Goal: Navigation & Orientation: Find specific page/section

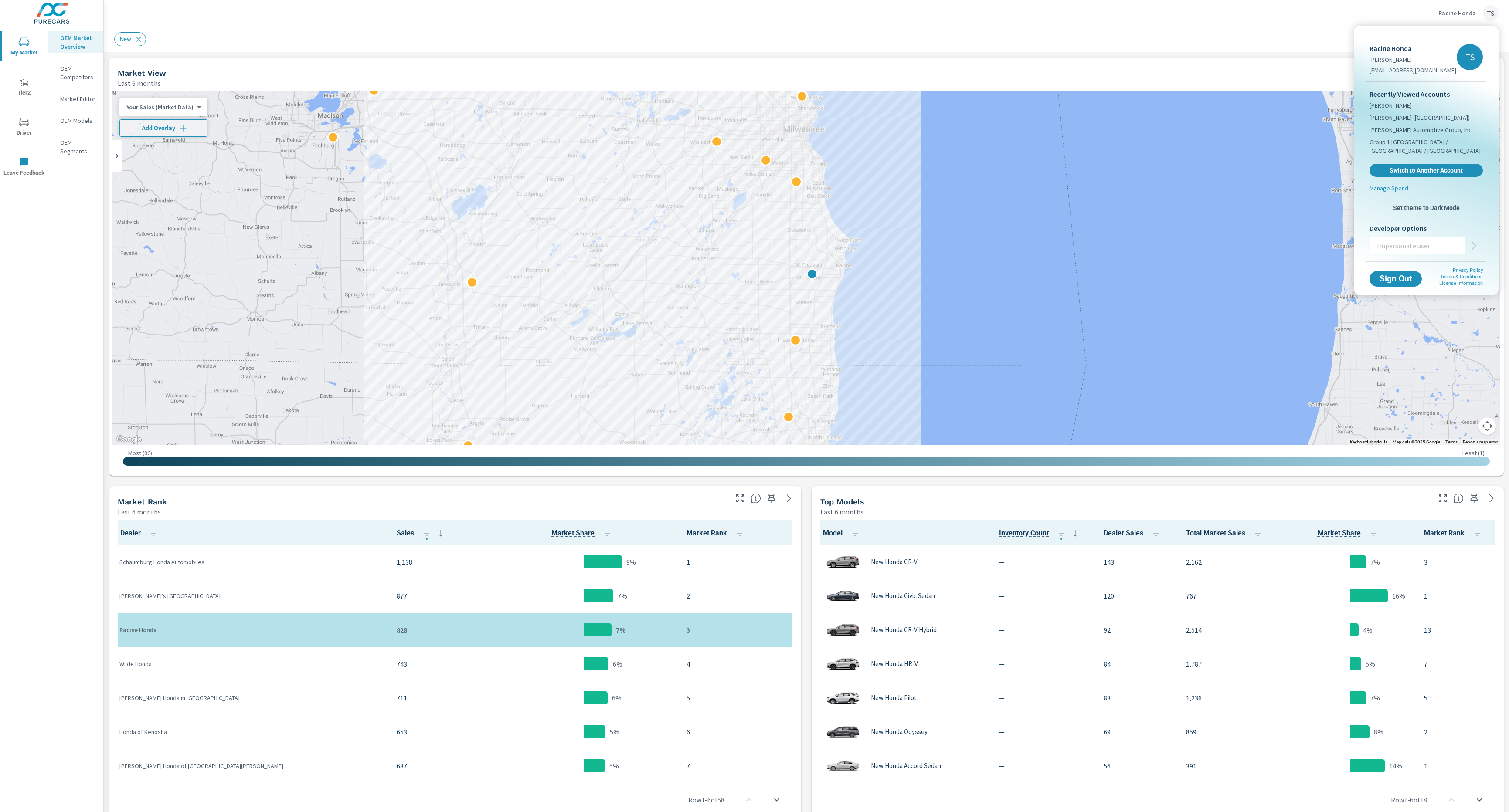
scroll to position [1, 0]
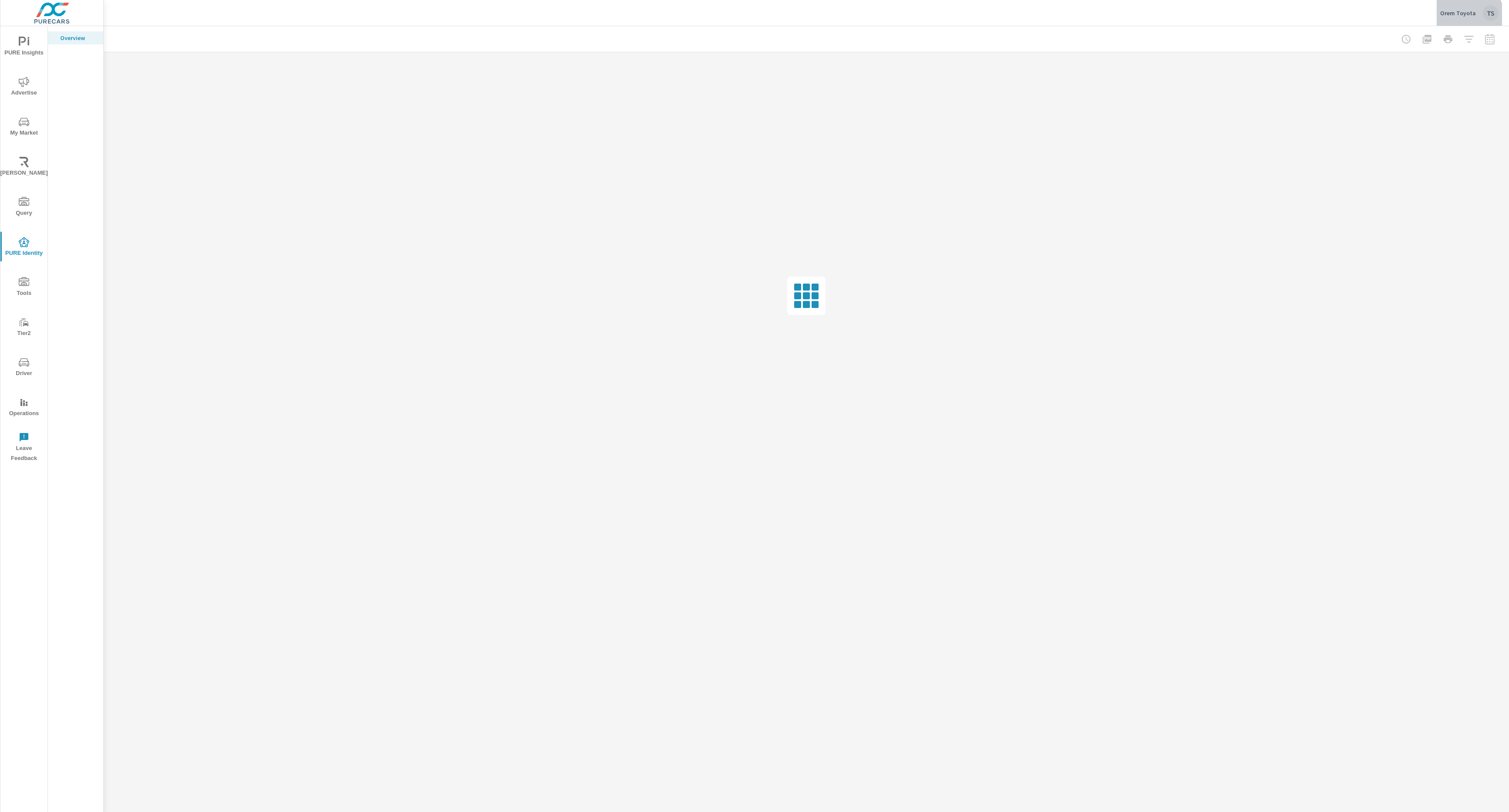
click at [1460, 20] on div "Orem Toyota TS" at bounding box center [1469, 13] width 59 height 16
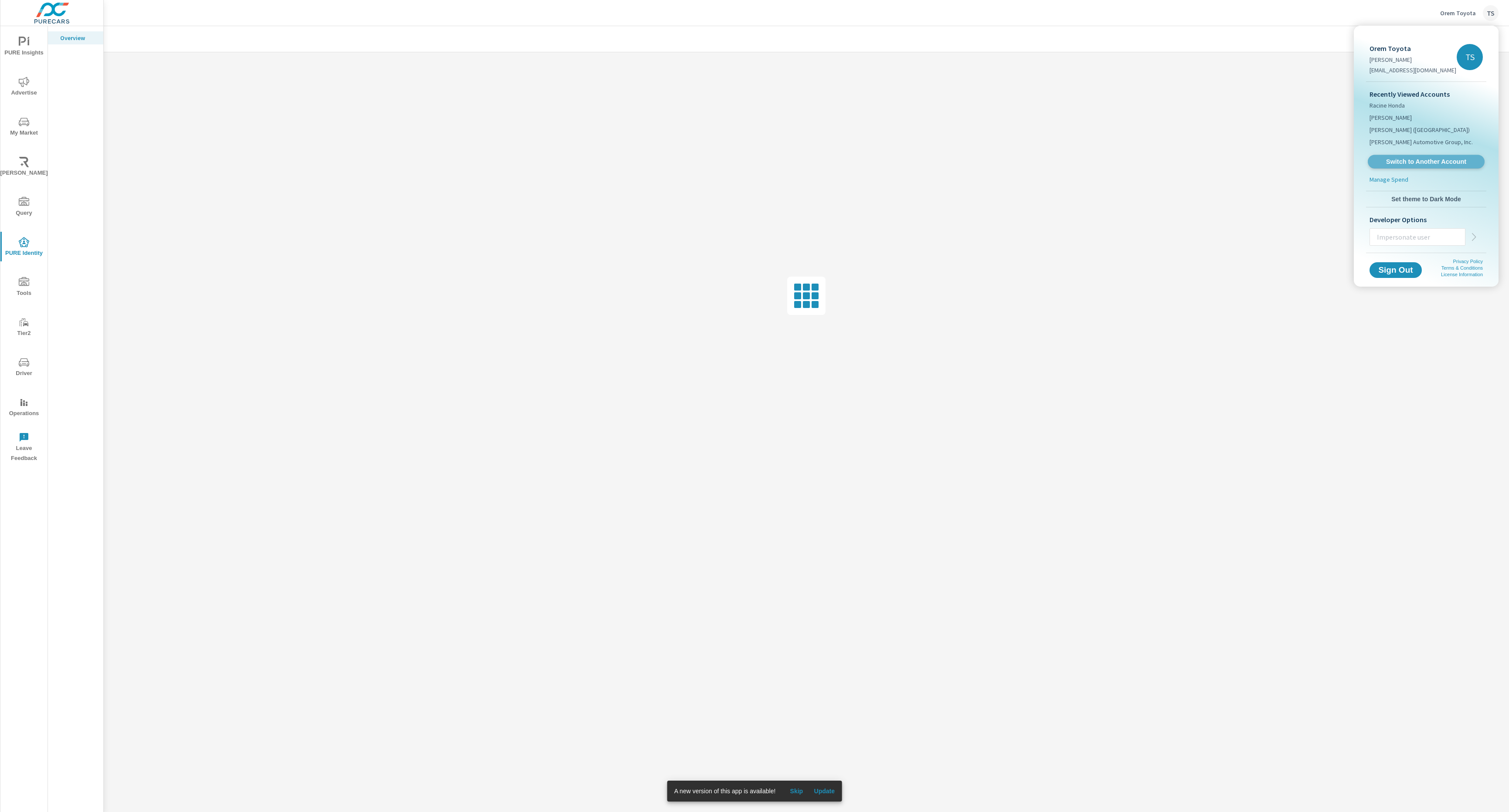
click at [1409, 162] on span "Switch to Another Account" at bounding box center [1426, 162] width 107 height 8
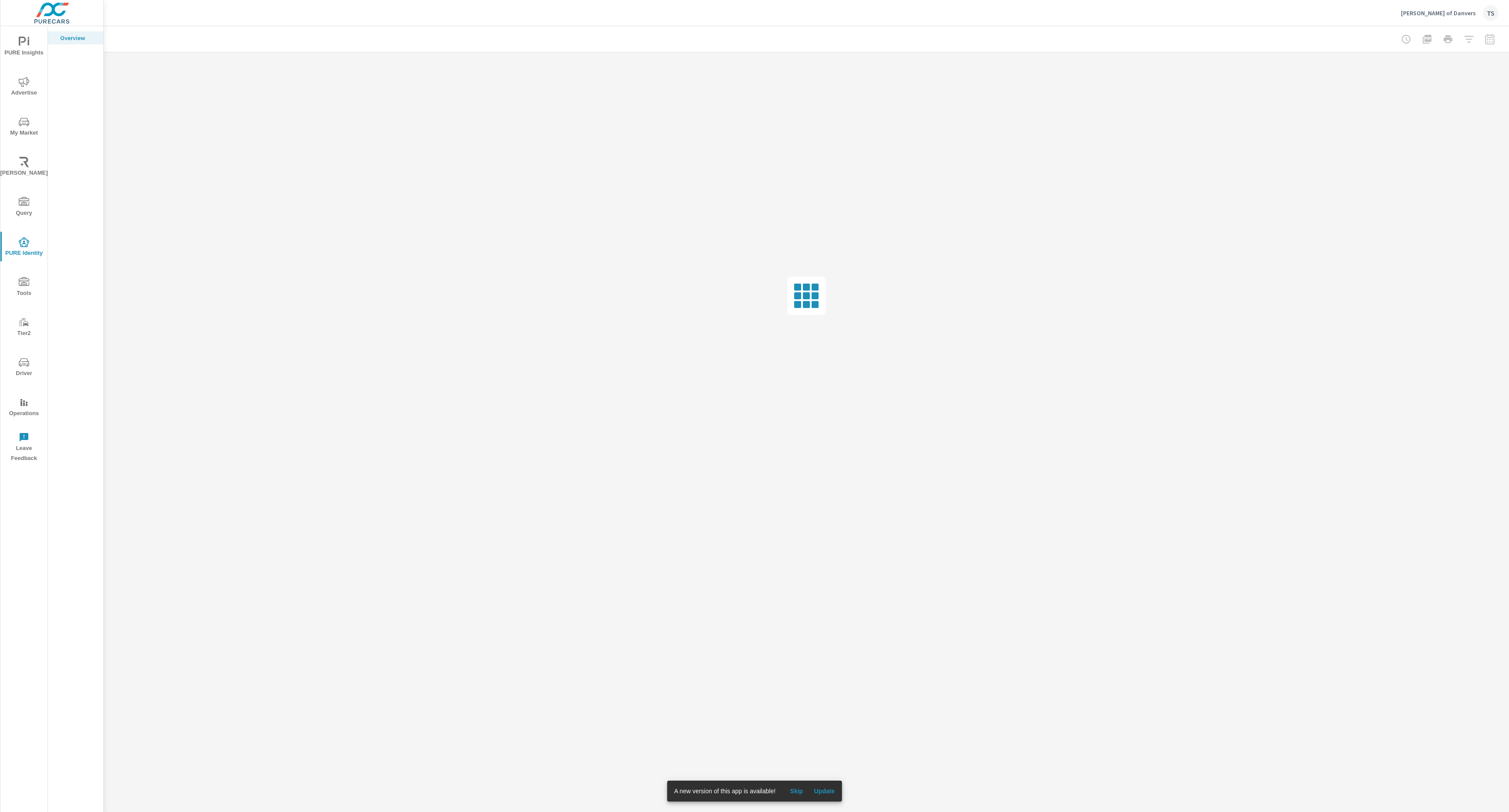
click at [835, 789] on span "Update" at bounding box center [824, 791] width 21 height 8
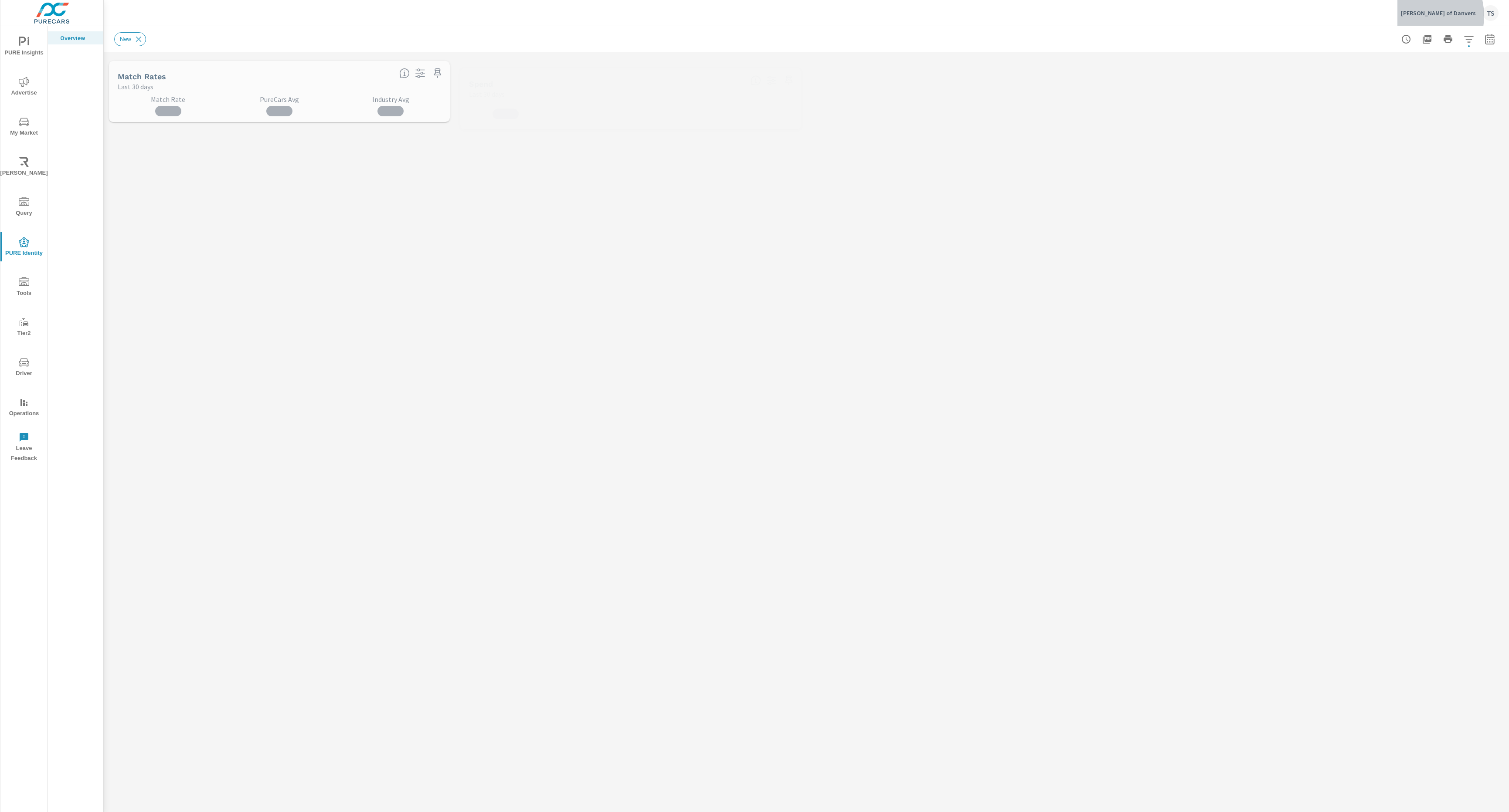
click at [1435, 16] on p "Ira Toyota of Danvers" at bounding box center [1438, 13] width 75 height 8
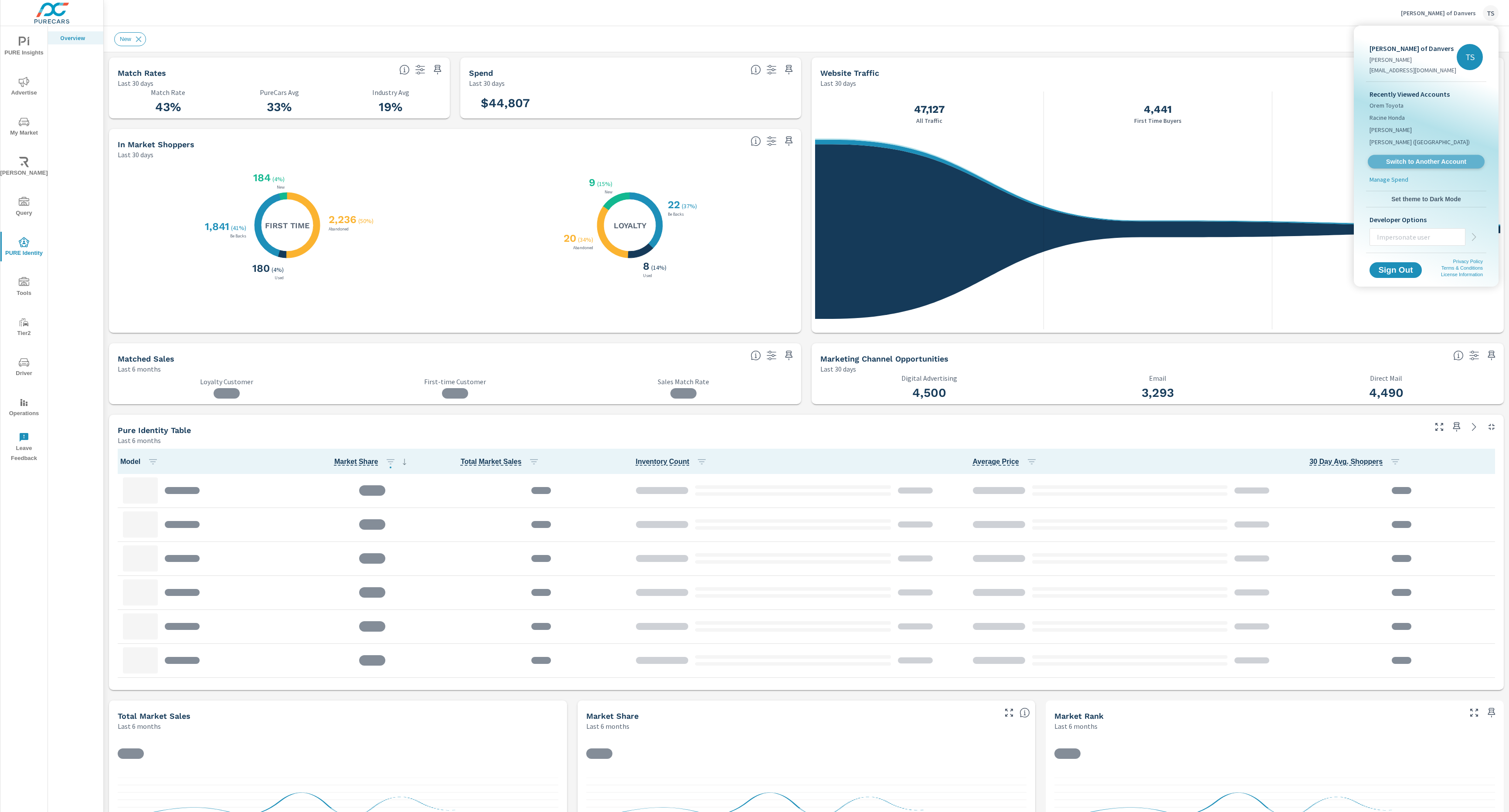
click at [1411, 160] on span "Switch to Another Account" at bounding box center [1426, 162] width 107 height 8
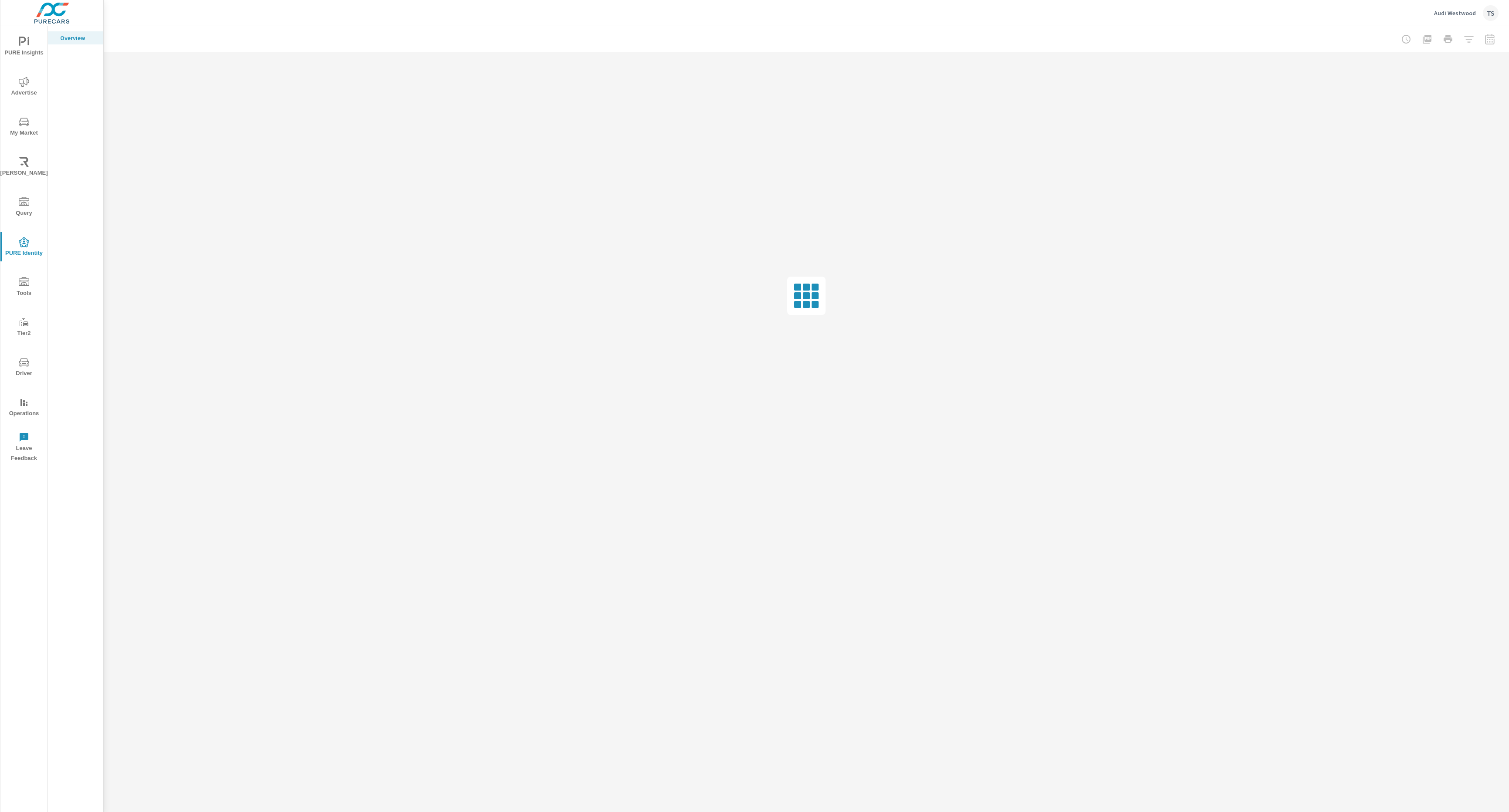
click at [20, 87] on span "Advertise" at bounding box center [23, 87] width 42 height 21
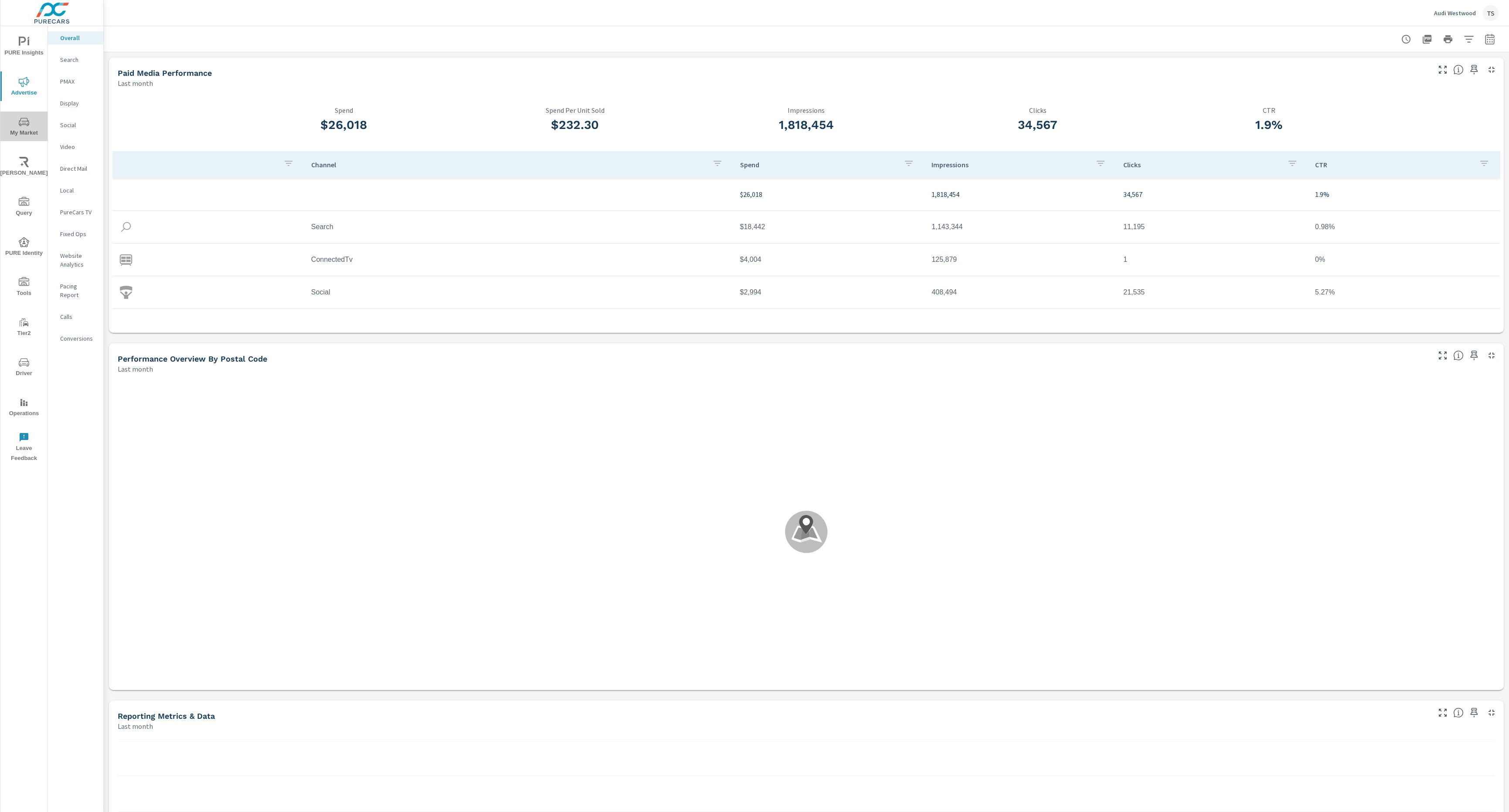
click at [28, 132] on span "My Market" at bounding box center [23, 127] width 42 height 21
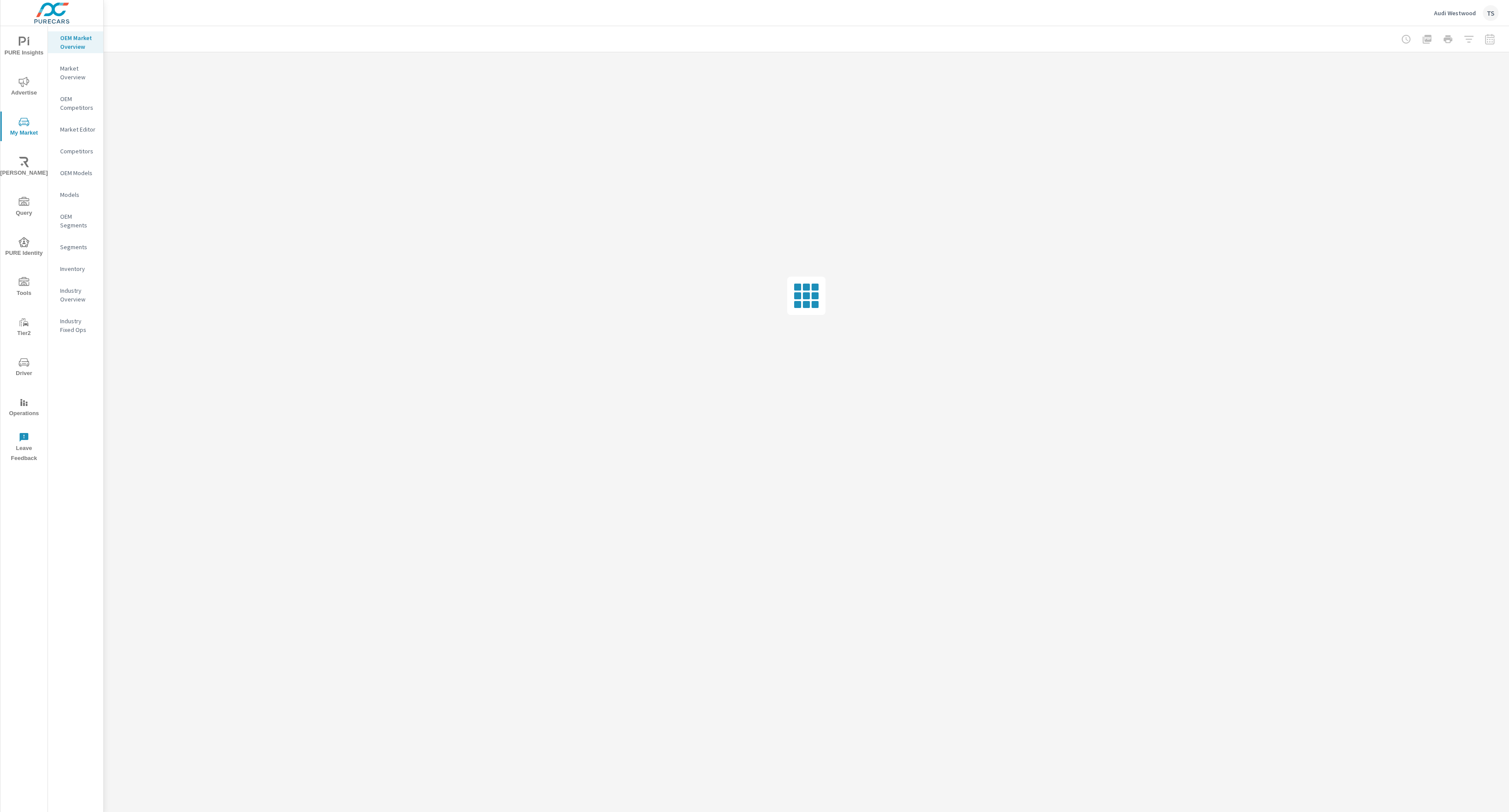
click at [19, 83] on icon "nav menu" at bounding box center [24, 82] width 11 height 11
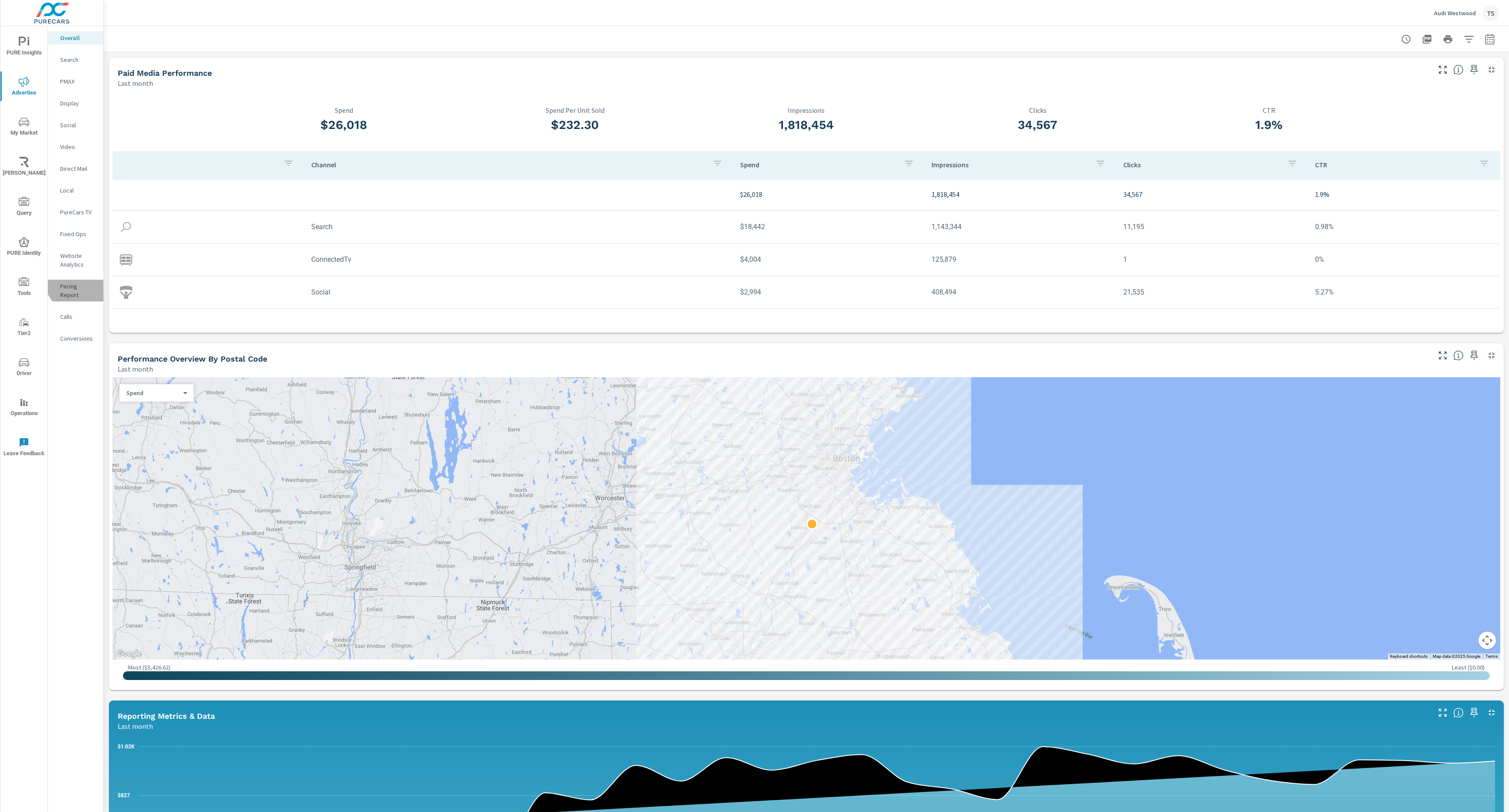
click at [79, 280] on div "Pacing Report" at bounding box center [76, 290] width 55 height 22
